Goal: Task Accomplishment & Management: Use online tool/utility

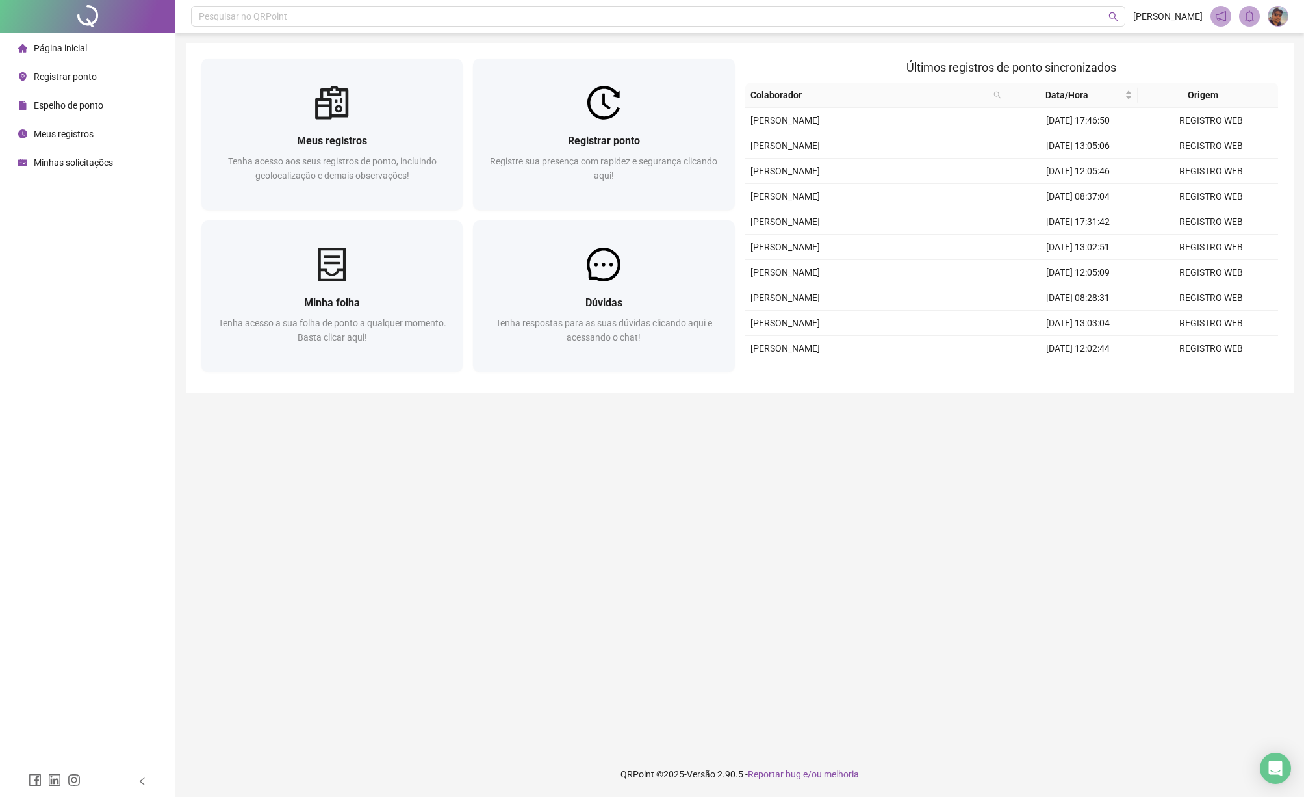
click at [59, 54] on div "Página inicial" at bounding box center [52, 48] width 69 height 26
click at [71, 102] on span "Espelho de ponto" at bounding box center [69, 105] width 70 height 10
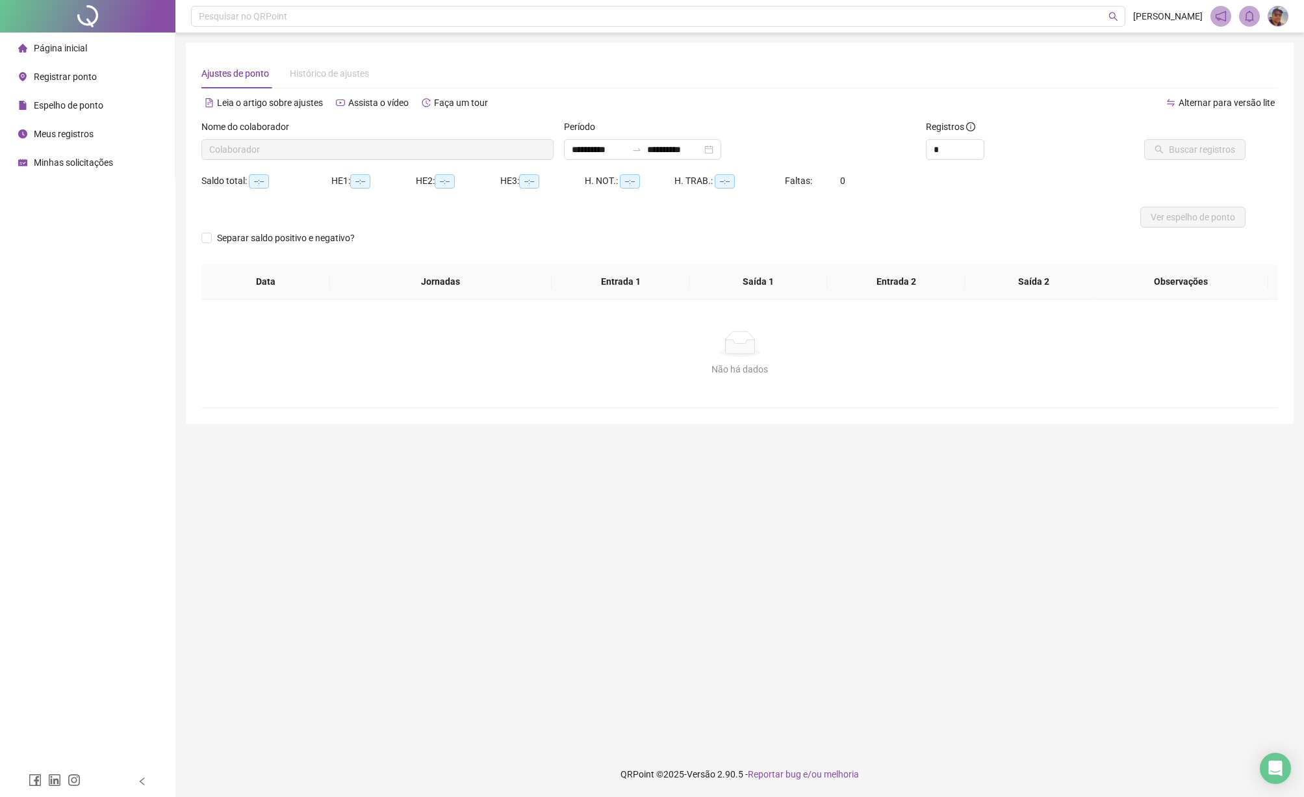
type input "**********"
click at [80, 52] on span "Página inicial" at bounding box center [60, 48] width 53 height 10
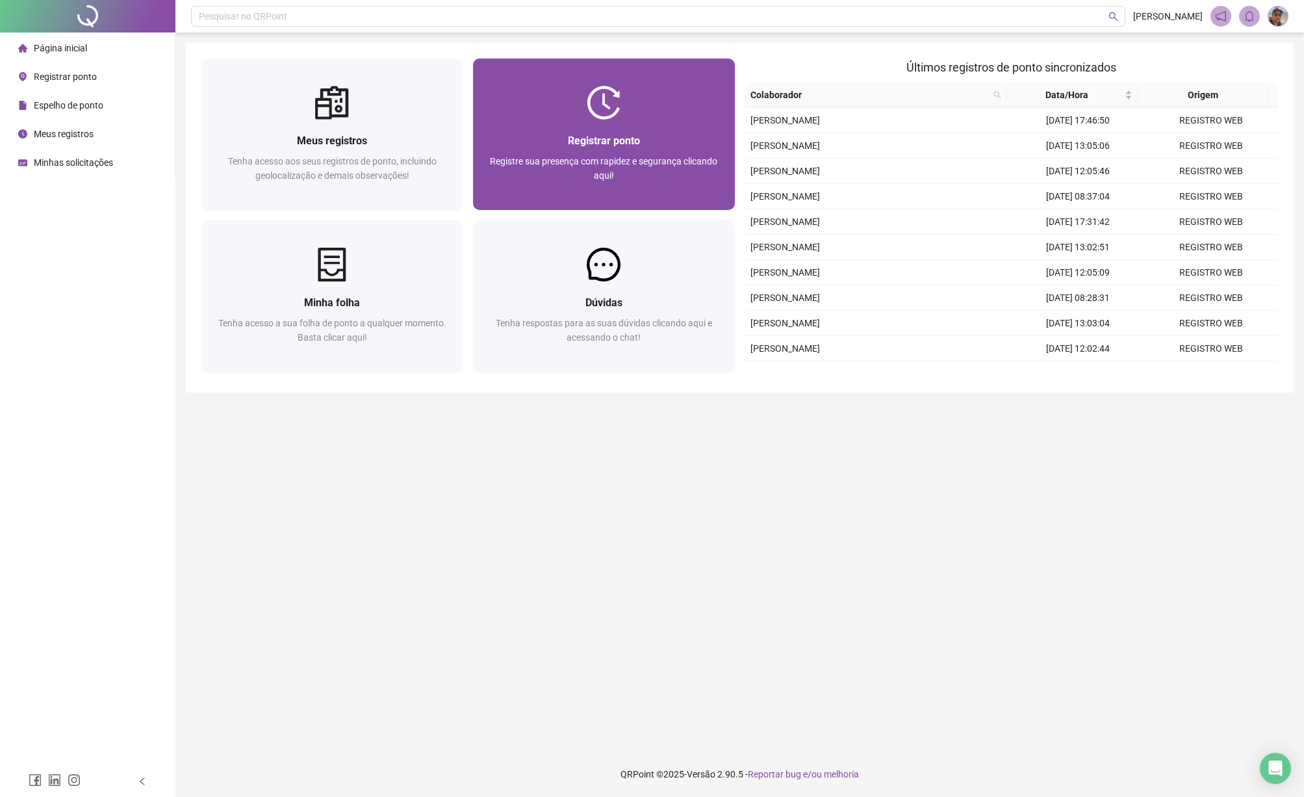
click at [589, 121] on div "Registrar ponto Registre sua presença com rapidez e segurança clicando aqui!" at bounding box center [603, 165] width 261 height 90
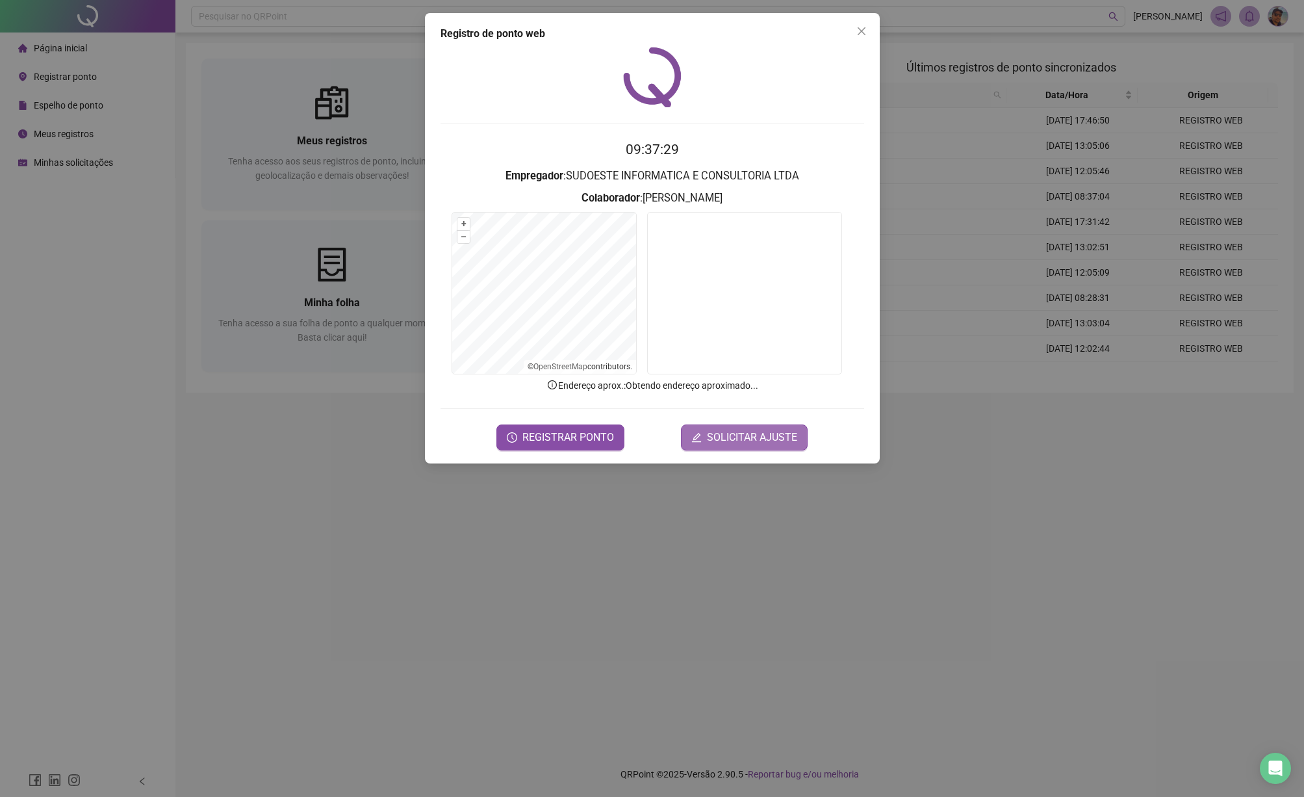
click at [750, 444] on span "SOLICITAR AJUSTE" at bounding box center [752, 438] width 90 height 16
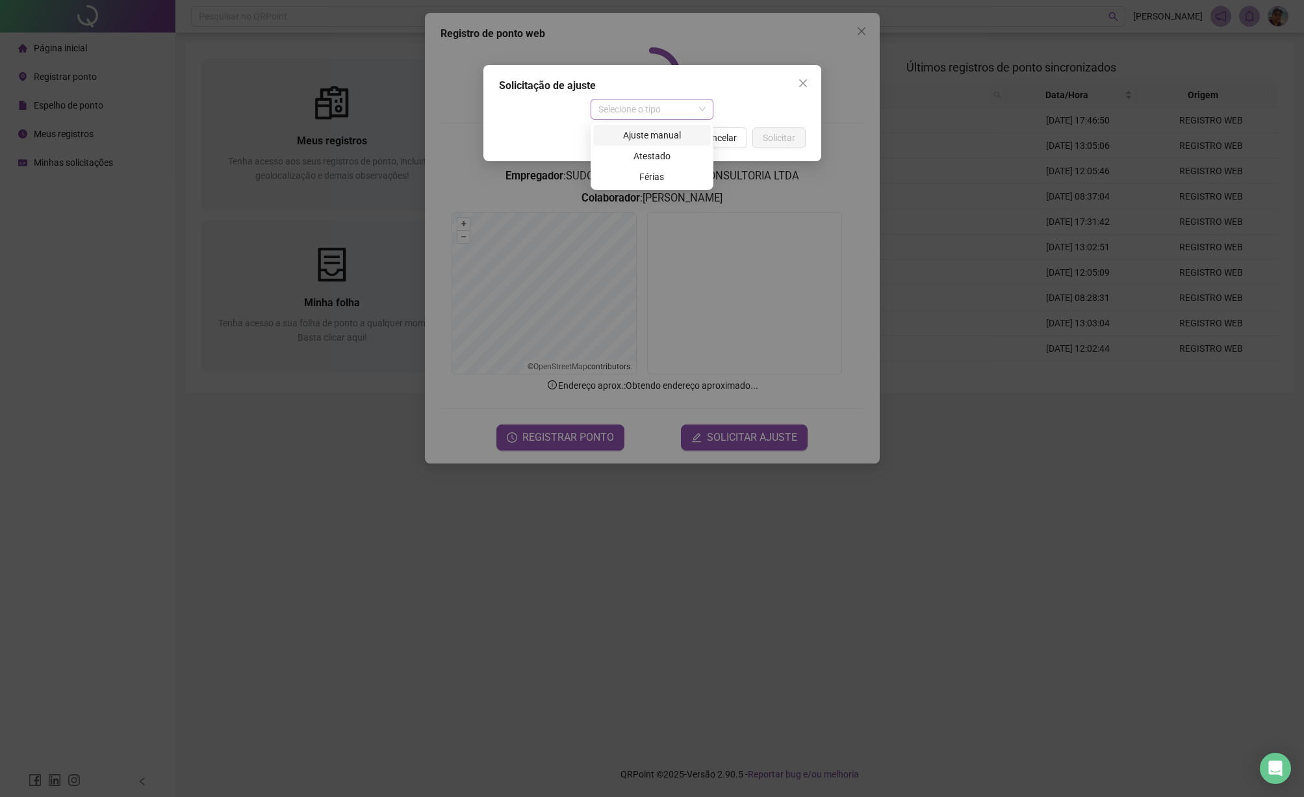
click at [632, 109] on span "Selecione o tipo" at bounding box center [652, 108] width 107 height 19
click at [864, 33] on div "Solicitação de ajuste Selecione o tipo Cancelar Solicitar" at bounding box center [652, 398] width 1304 height 797
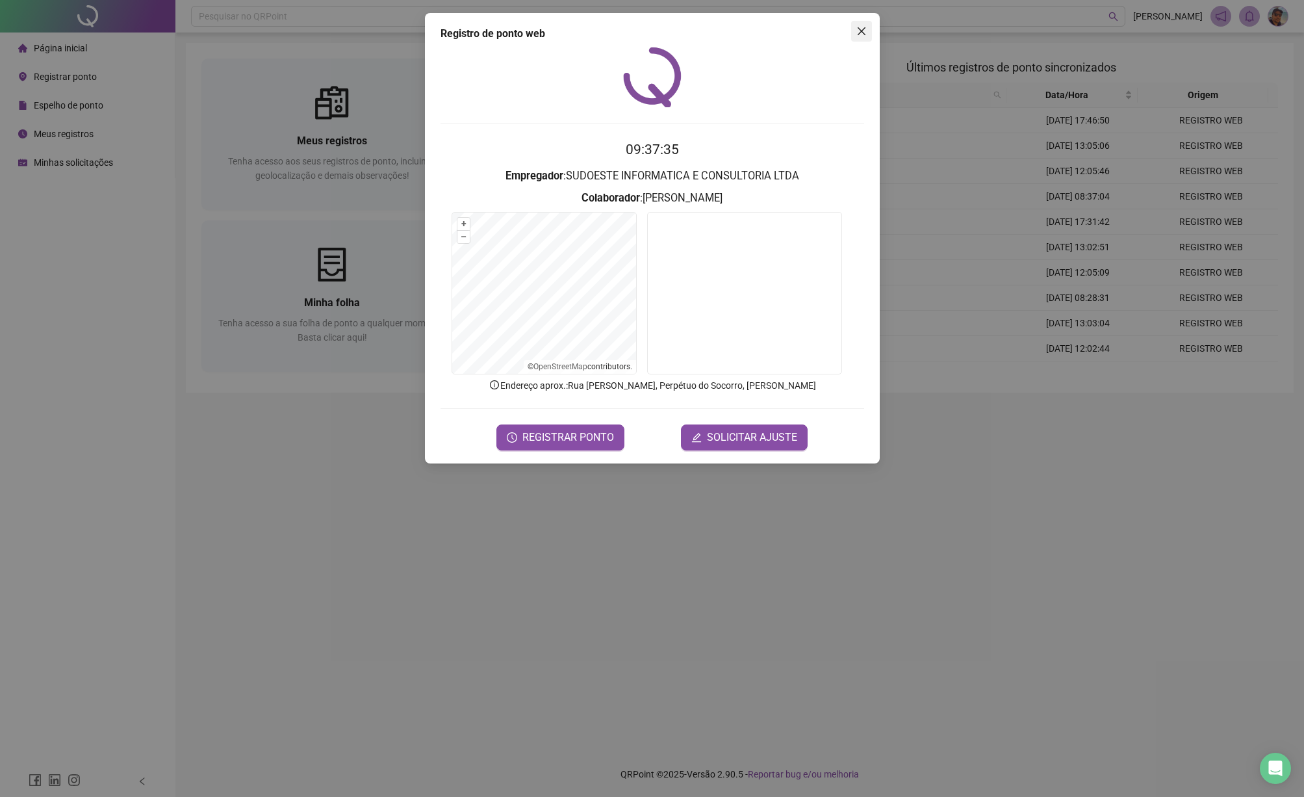
click at [865, 25] on button "Close" at bounding box center [861, 31] width 21 height 21
